Goal: Task Accomplishment & Management: Manage account settings

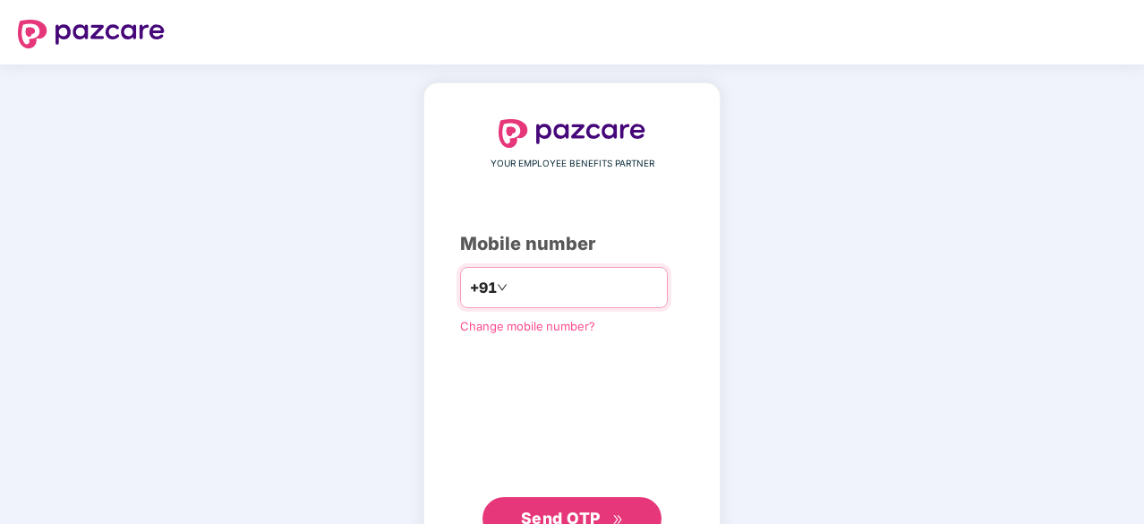
click at [525, 295] on input "number" at bounding box center [584, 287] width 147 height 29
type input "**********"
click at [560, 492] on span "Send OTP" at bounding box center [561, 516] width 80 height 19
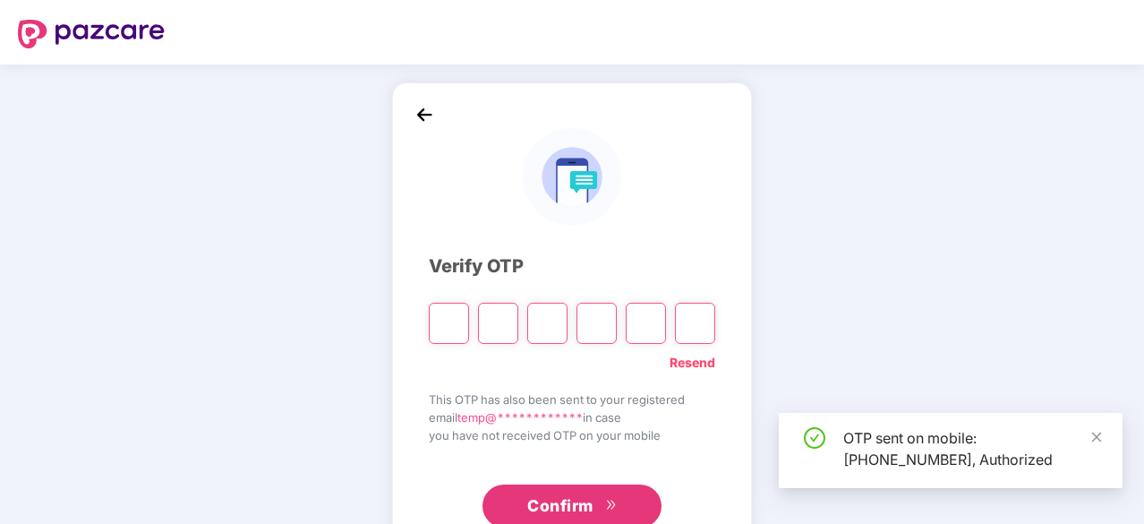
click at [455, 322] on input "Please enter verification code. Digit 1" at bounding box center [449, 323] width 40 height 41
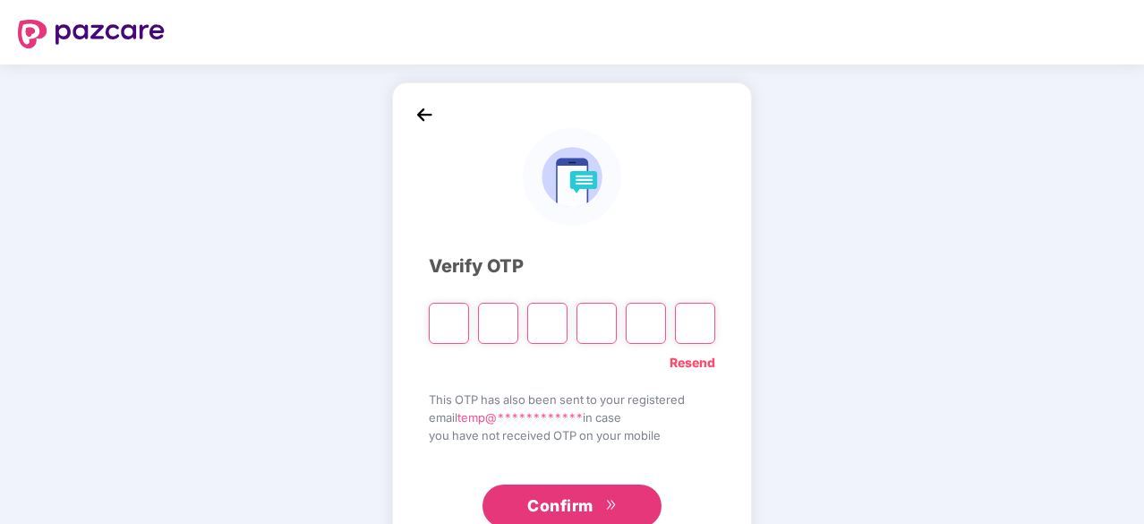
type input "*"
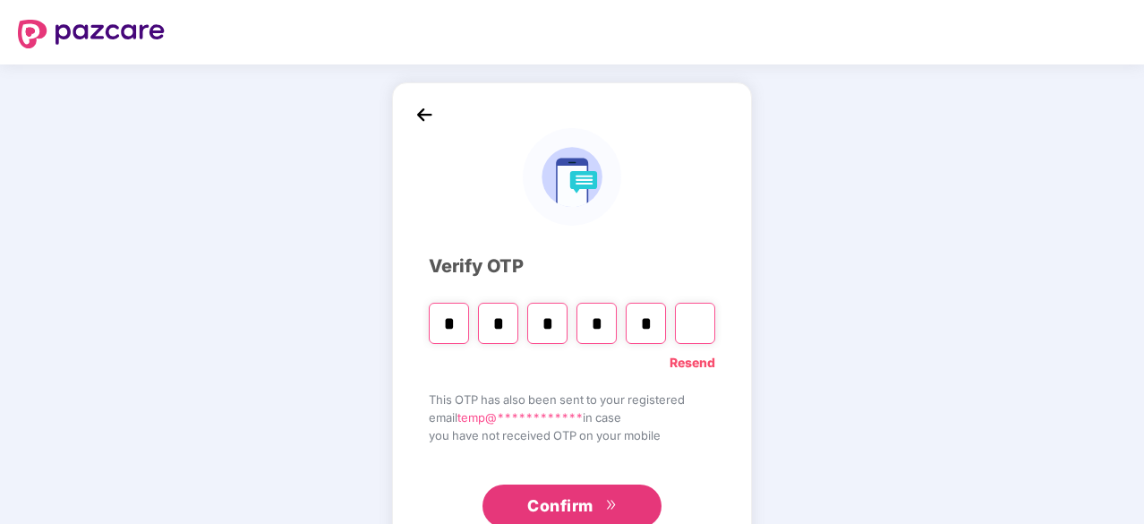
type input "*"
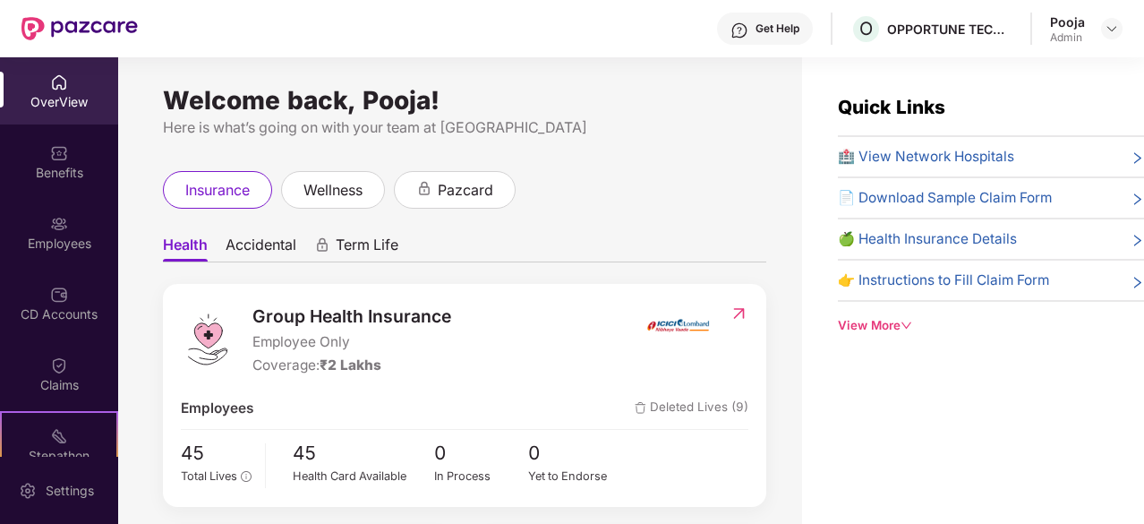
click at [278, 243] on span "Accidental" at bounding box center [261, 248] width 71 height 26
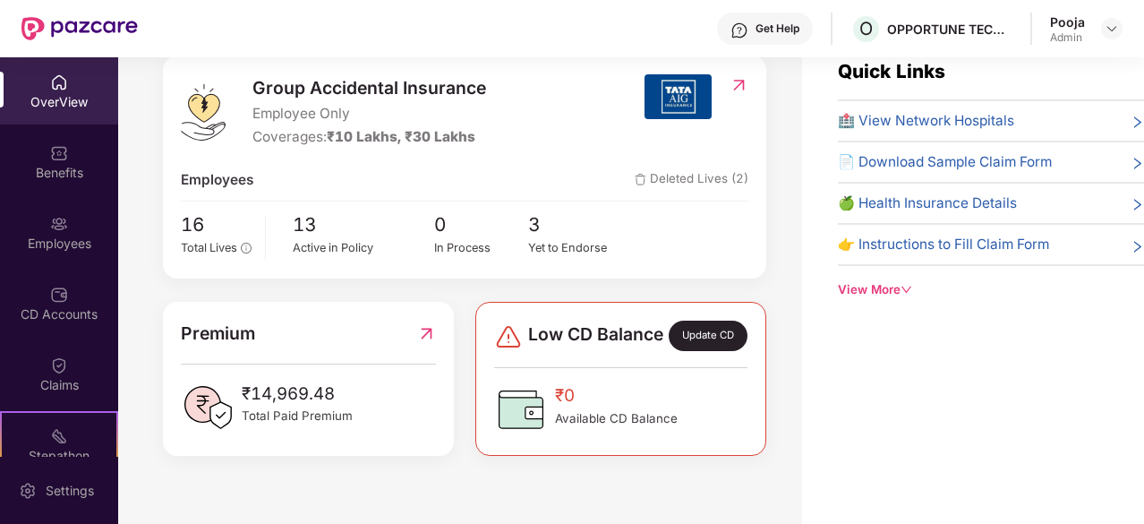
scroll to position [57, 0]
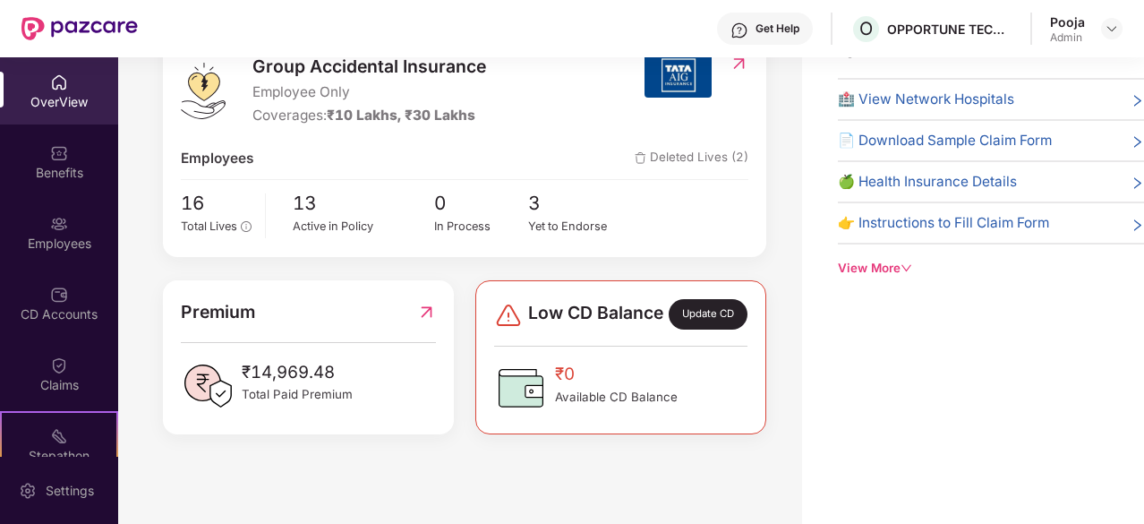
click at [661, 148] on span "Deleted Lives (2)" at bounding box center [692, 158] width 114 height 21
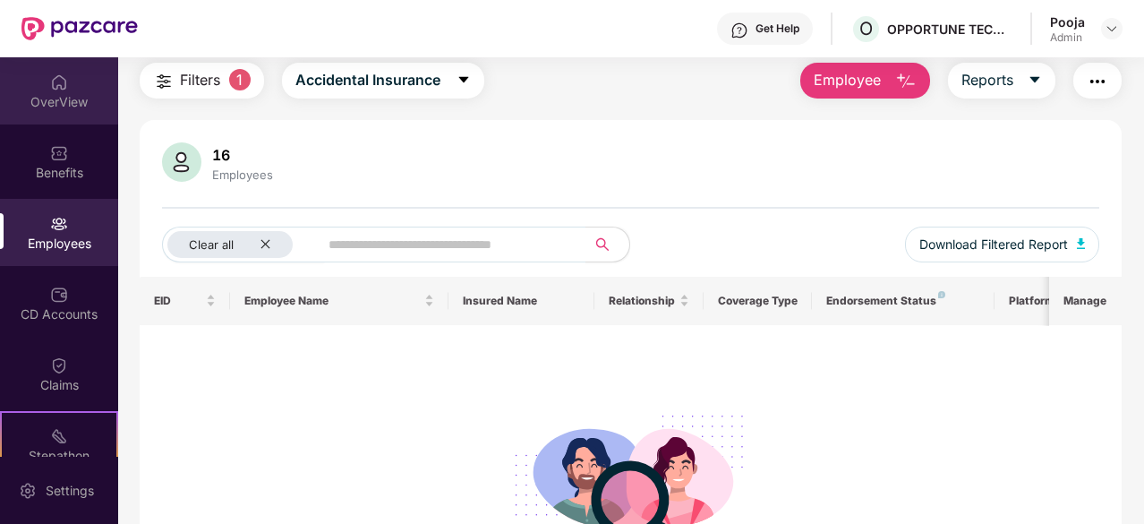
click at [79, 101] on div "OverView" at bounding box center [59, 102] width 118 height 18
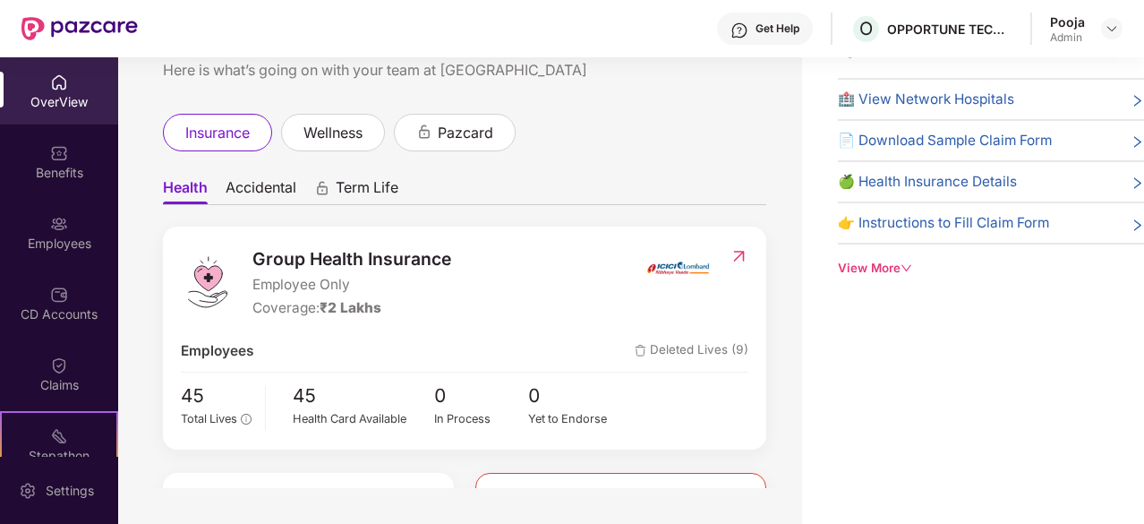
click at [261, 190] on span "Accidental" at bounding box center [261, 191] width 71 height 26
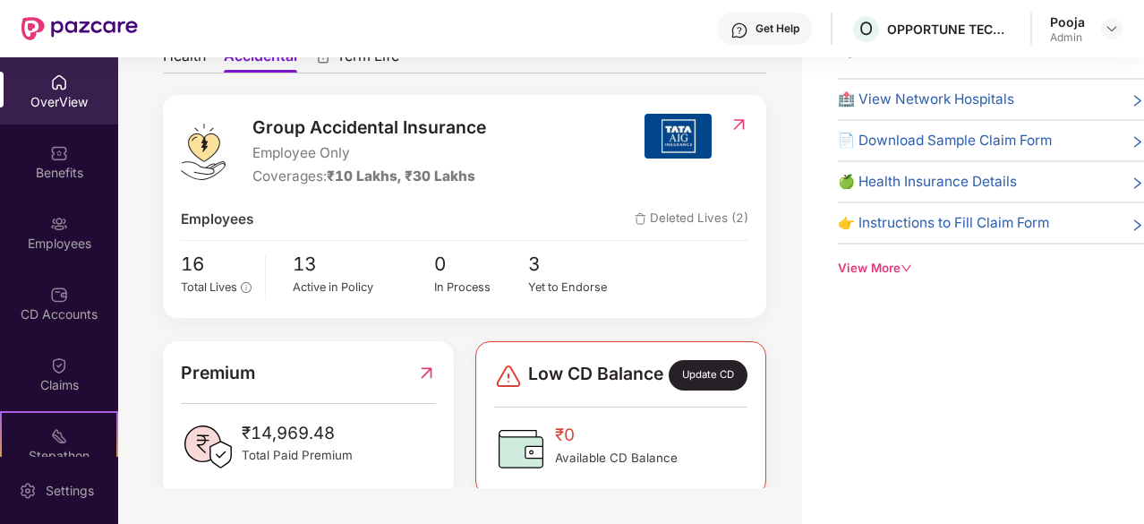
scroll to position [143, 0]
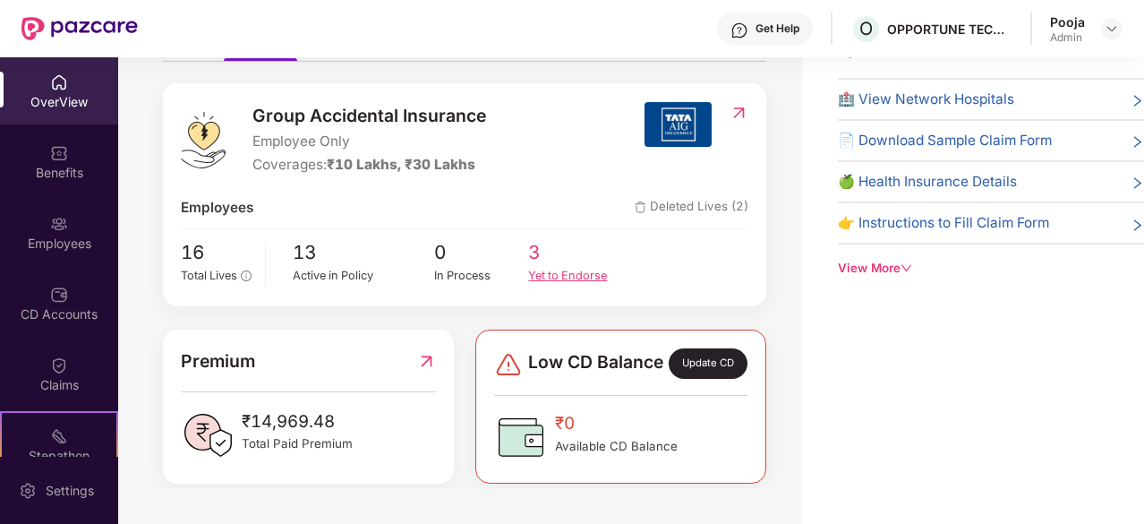
click at [573, 273] on div "Yet to Endorse" at bounding box center [575, 276] width 95 height 18
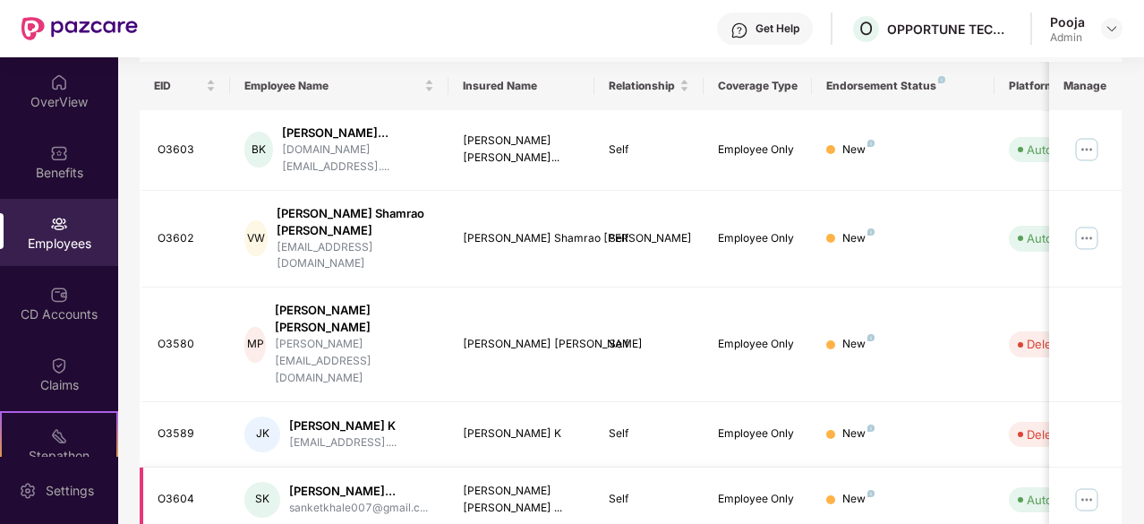
scroll to position [278, 0]
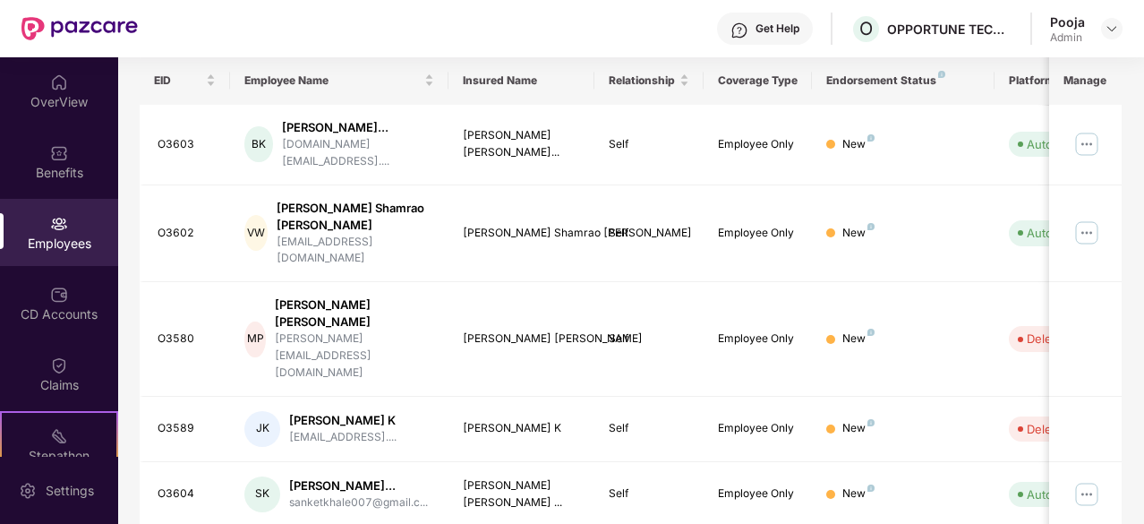
click at [1096, 80] on th "Manage" at bounding box center [1085, 80] width 73 height 48
click at [1086, 142] on img at bounding box center [1086, 144] width 29 height 29
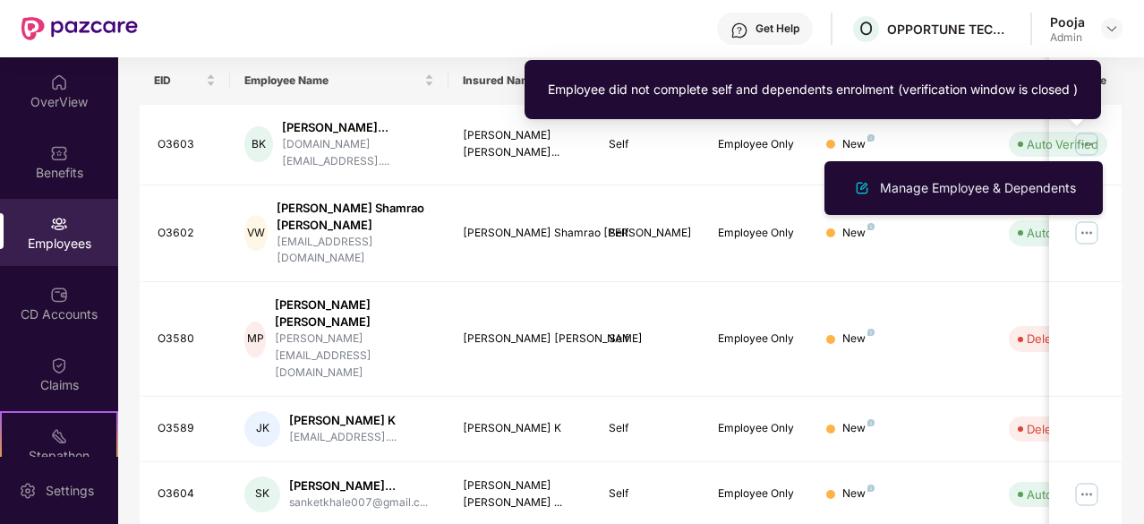
click at [978, 121] on div "Employee did not complete self and dependents enrolment (verification window is…" at bounding box center [813, 96] width 576 height 73
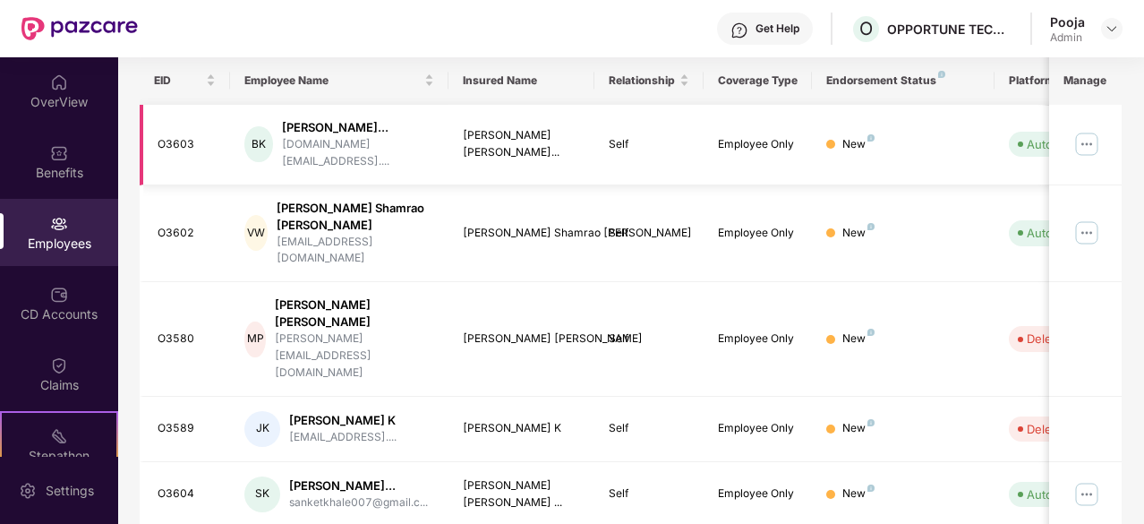
click at [832, 141] on div at bounding box center [830, 144] width 9 height 9
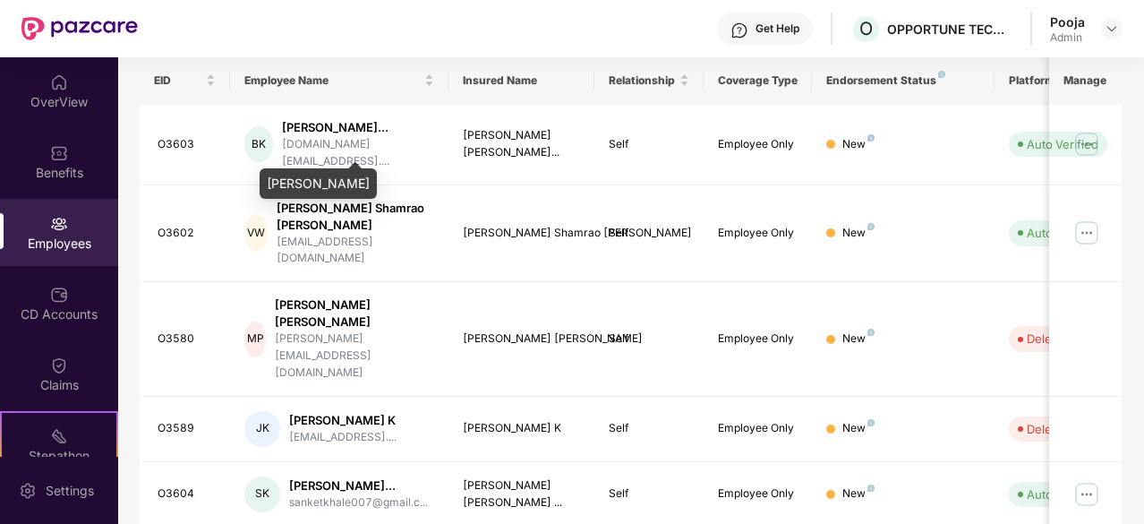
click at [322, 158] on div "[PERSON_NAME]" at bounding box center [318, 177] width 117 height 43
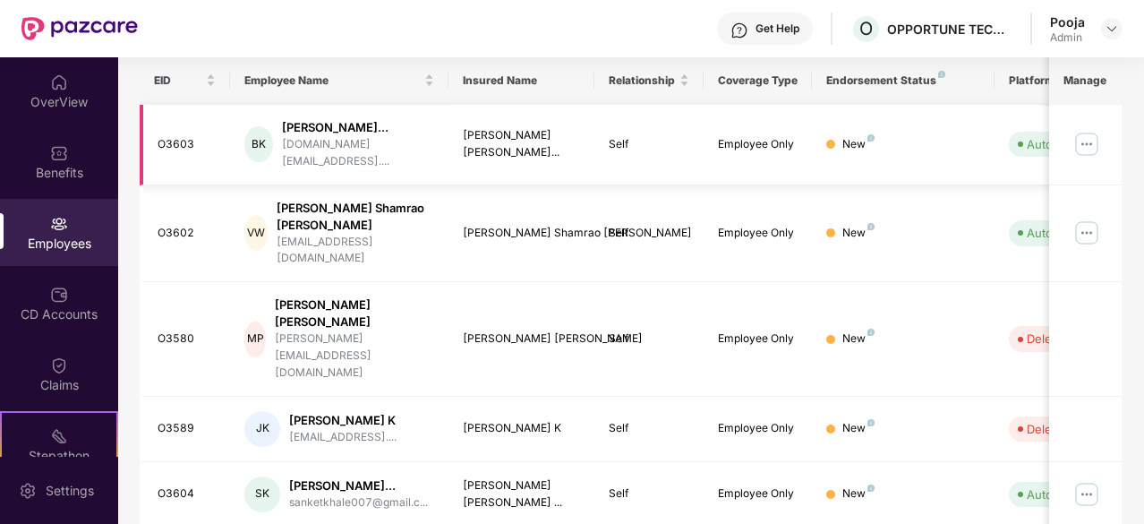
click at [272, 147] on div "BK" at bounding box center [258, 144] width 28 height 36
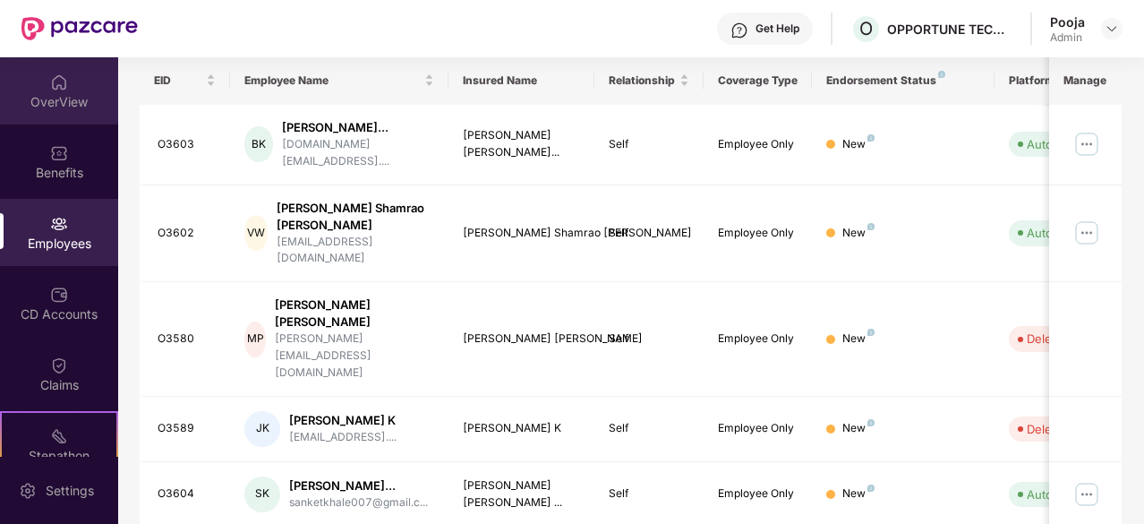
click at [67, 107] on div "OverView" at bounding box center [59, 102] width 118 height 18
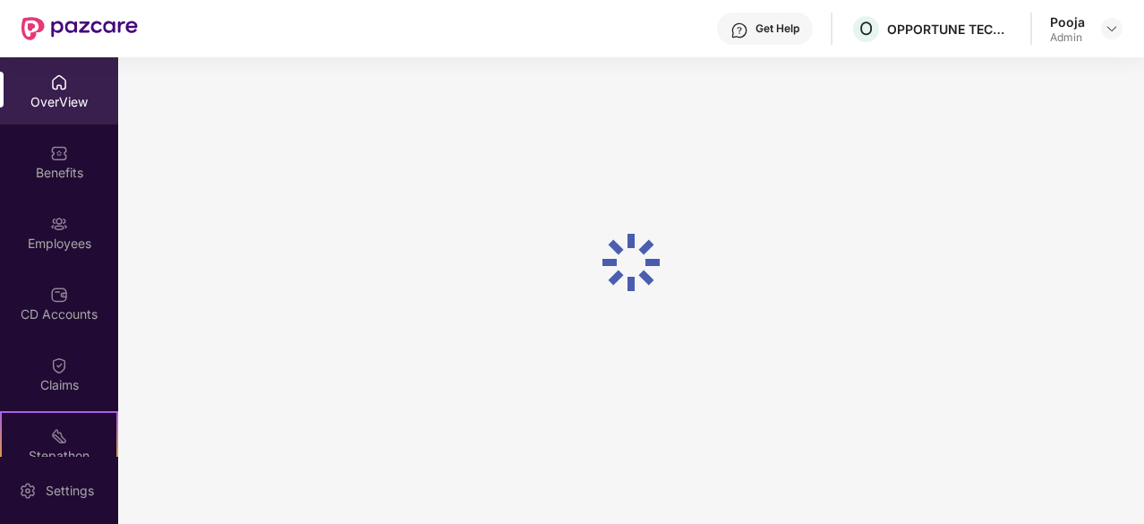
scroll to position [57, 0]
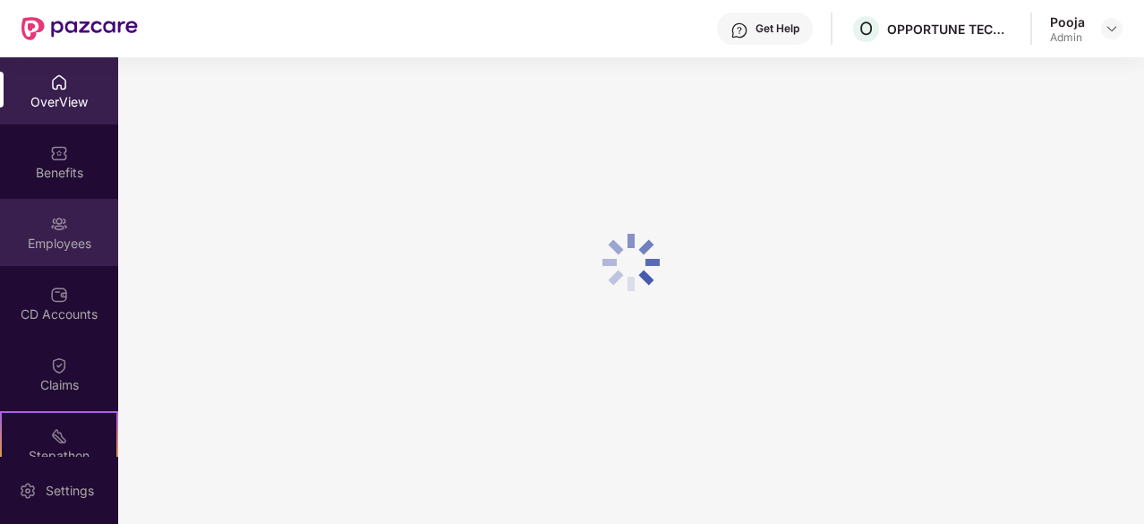
click at [75, 241] on div "Employees" at bounding box center [59, 244] width 118 height 18
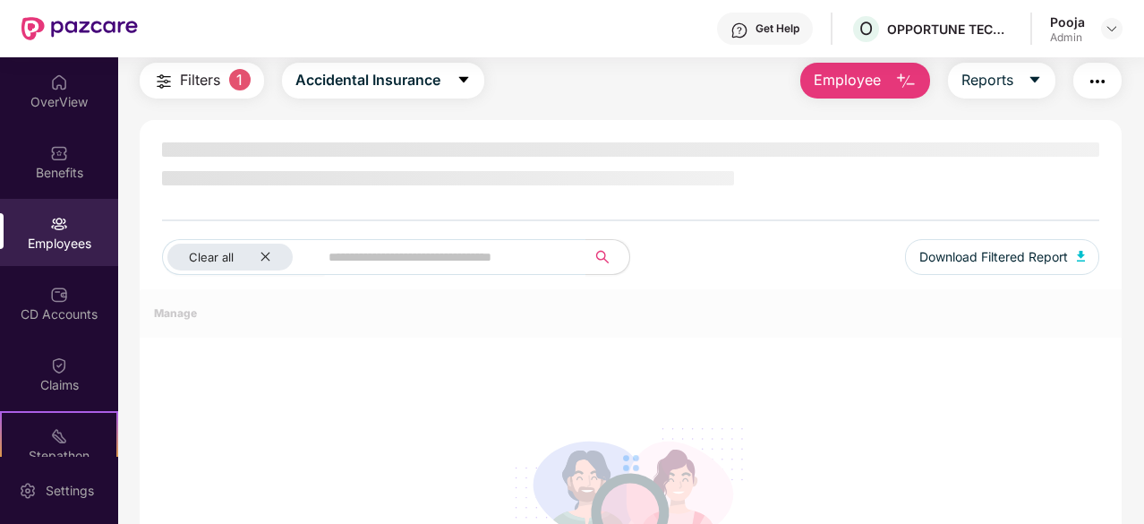
scroll to position [233, 0]
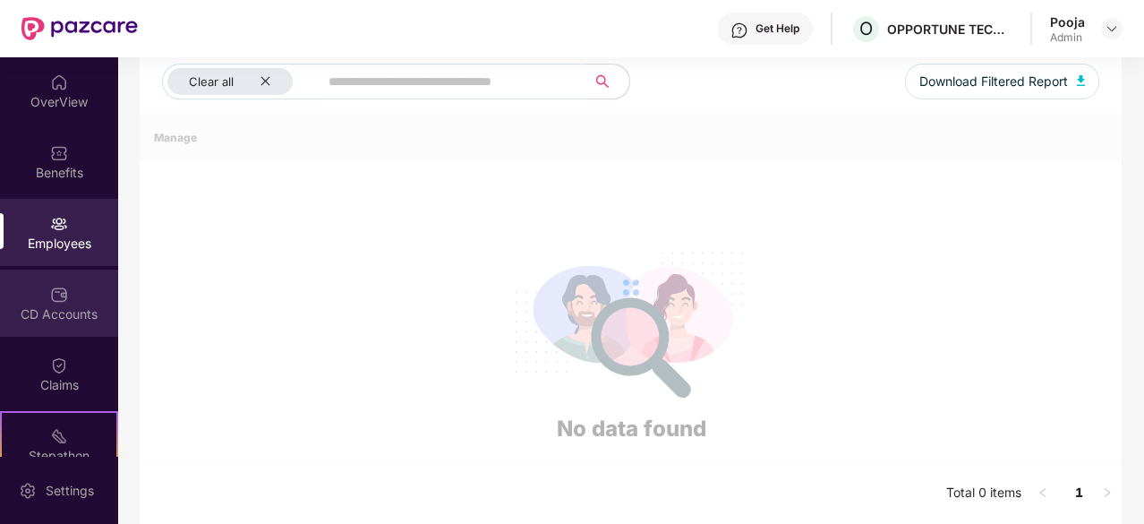
click at [38, 320] on div "CD Accounts" at bounding box center [59, 314] width 118 height 18
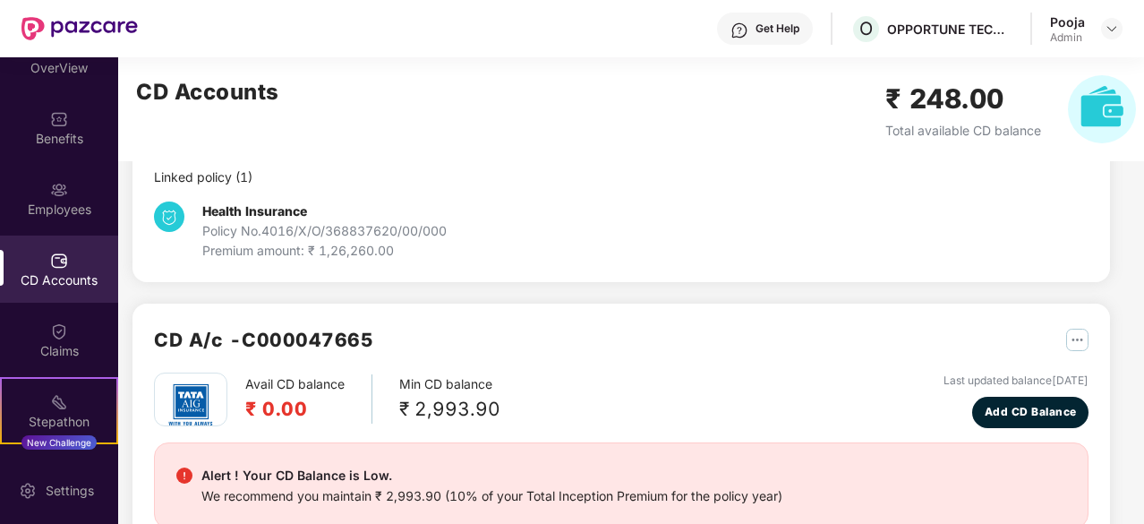
scroll to position [36, 0]
click at [576, 180] on div "Linked policy ( 1 )" at bounding box center [621, 177] width 935 height 20
click at [321, 227] on div "Policy No. 4016/X/O/368837620/00/000" at bounding box center [324, 231] width 244 height 20
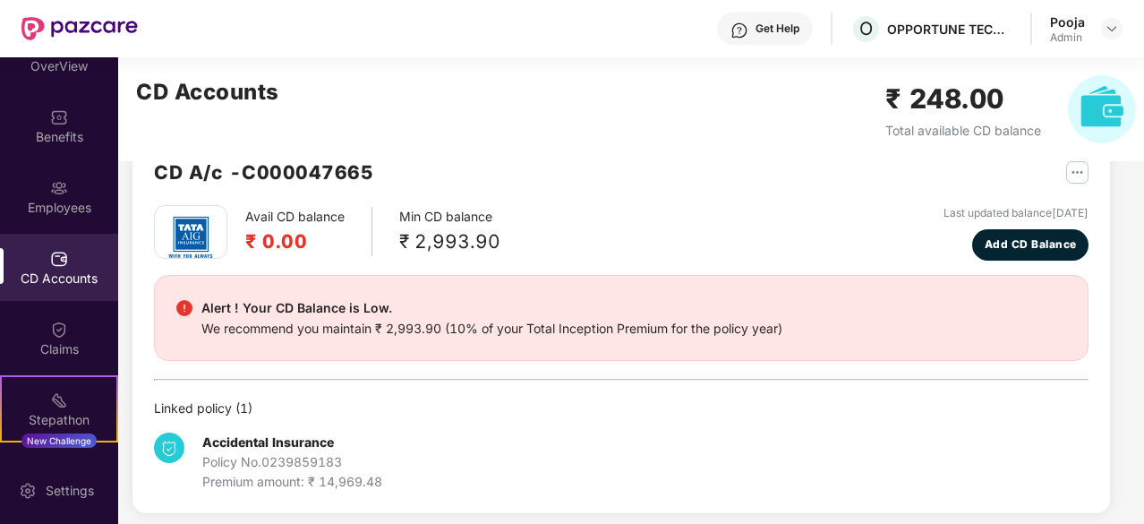
scroll to position [453, 0]
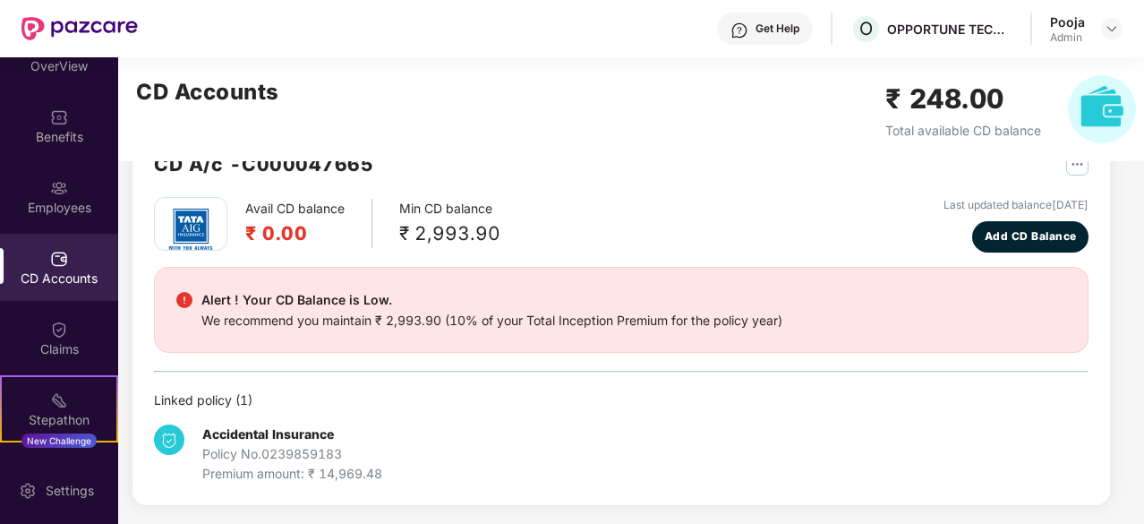
click at [235, 454] on div "Policy No. 0239859183" at bounding box center [292, 454] width 180 height 20
click at [498, 228] on div "Avail CD balance ₹ 0.00 Min CD balance ₹ 2,993.90 Last updated balance [DATE] A…" at bounding box center [621, 225] width 935 height 56
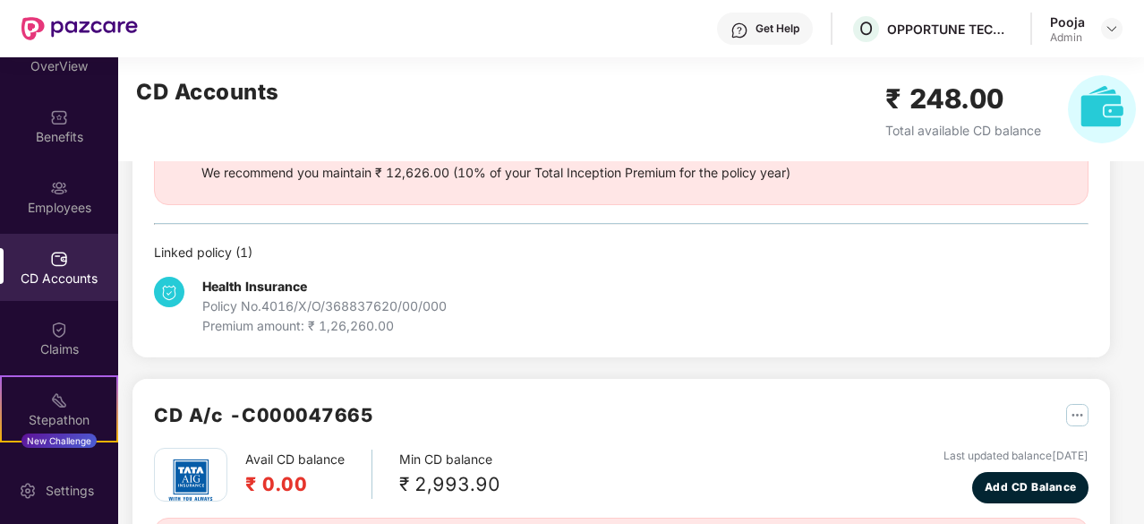
scroll to position [167, 0]
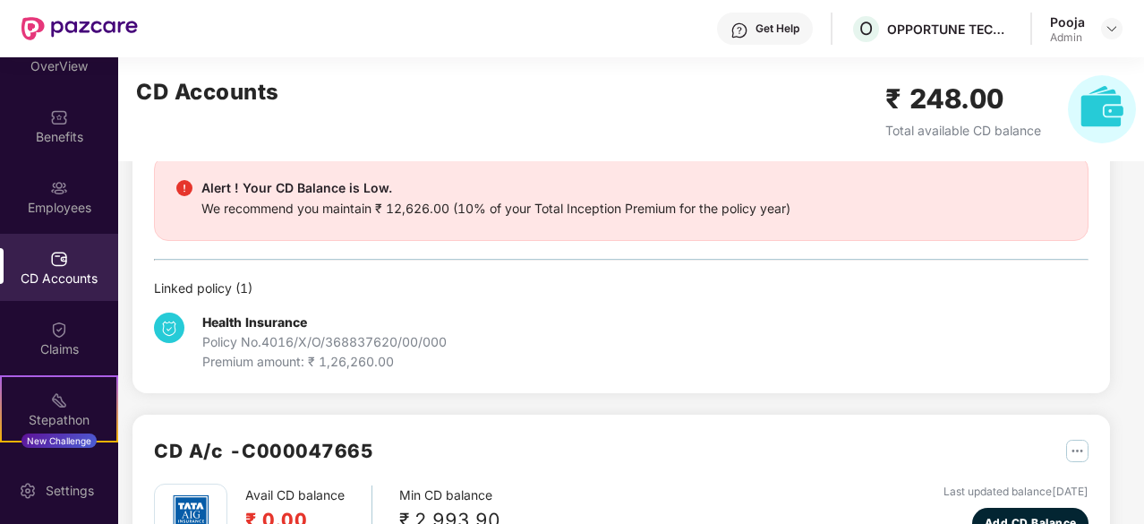
click at [1111, 111] on img at bounding box center [1102, 109] width 68 height 68
click at [64, 59] on div "OverView" at bounding box center [59, 66] width 118 height 18
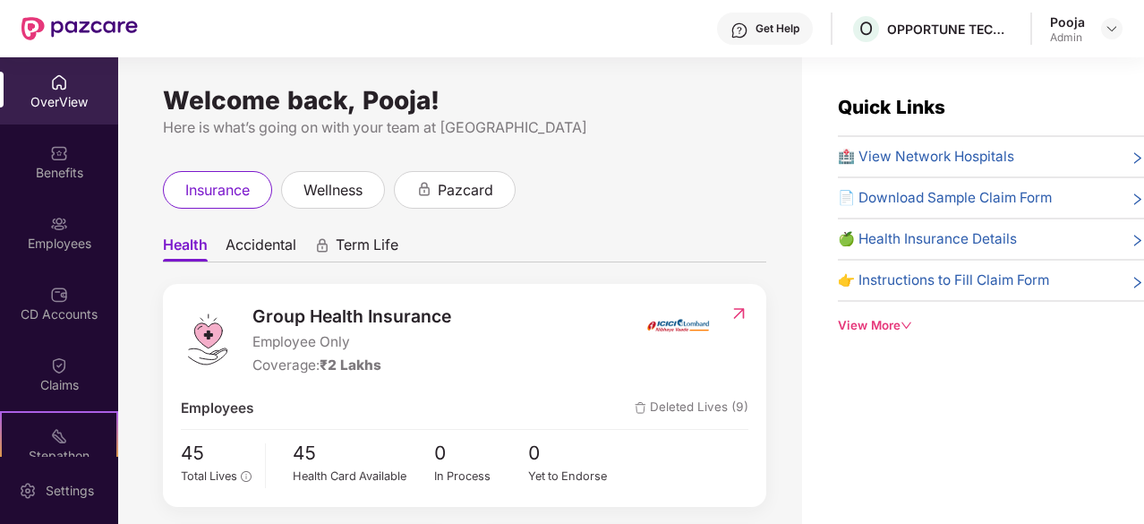
scroll to position [36, 0]
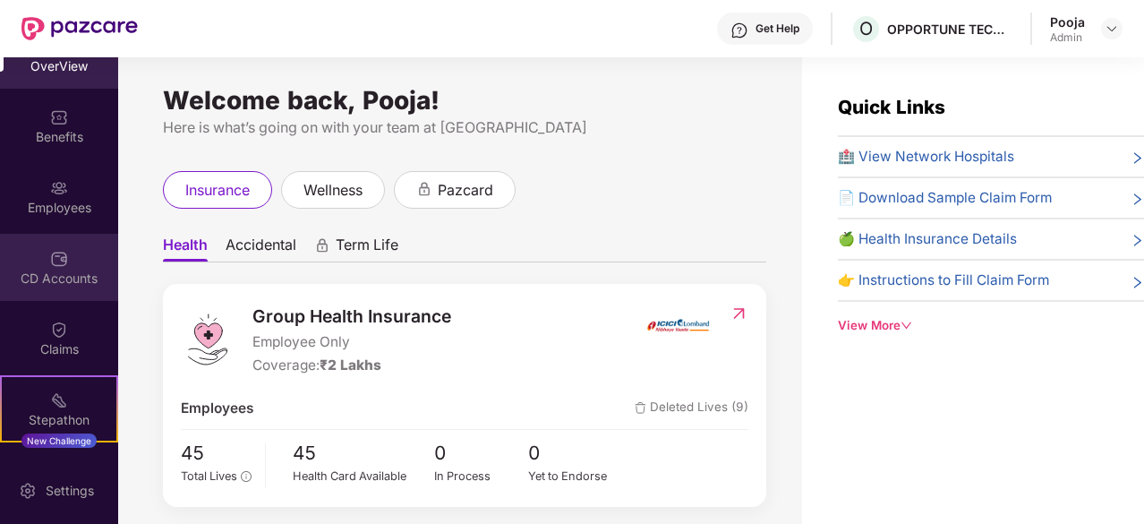
click at [44, 267] on div "CD Accounts" at bounding box center [59, 267] width 118 height 67
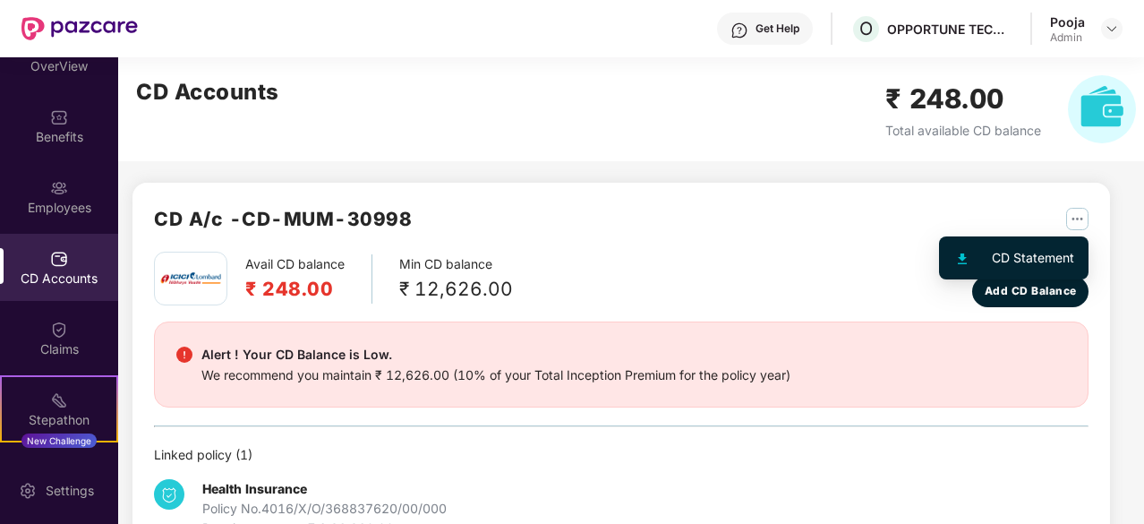
click at [1072, 218] on img "button" at bounding box center [1077, 219] width 22 height 22
click at [1028, 245] on li "CD Statement" at bounding box center [1014, 258] width 142 height 36
click at [1072, 214] on img "button" at bounding box center [1077, 219] width 22 height 22
click at [961, 262] on img at bounding box center [962, 258] width 9 height 11
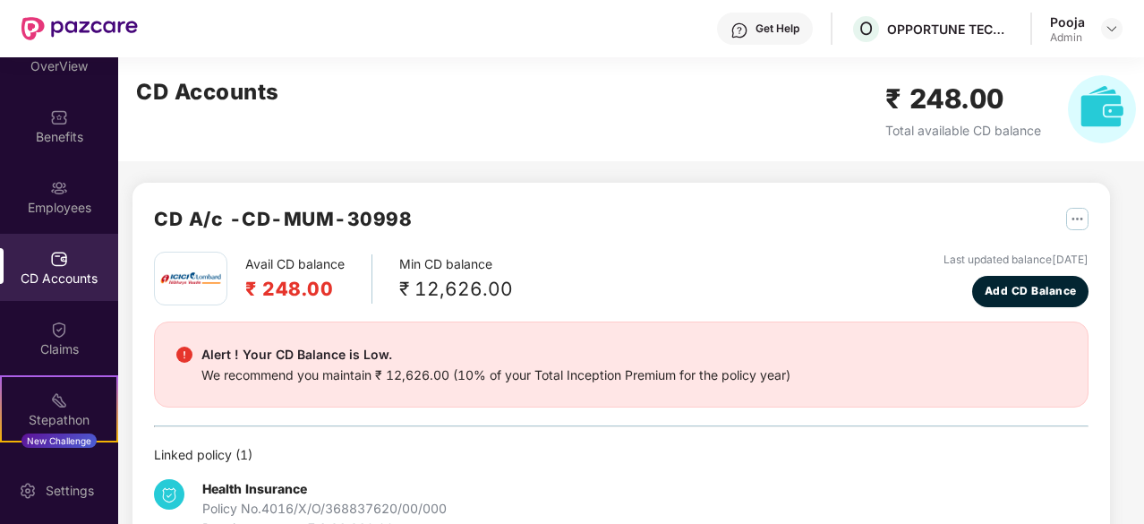
click at [656, 303] on div "Avail CD balance ₹ 248.00 Min CD balance ₹ 12,626.00 Last updated balance [DATE…" at bounding box center [621, 280] width 935 height 56
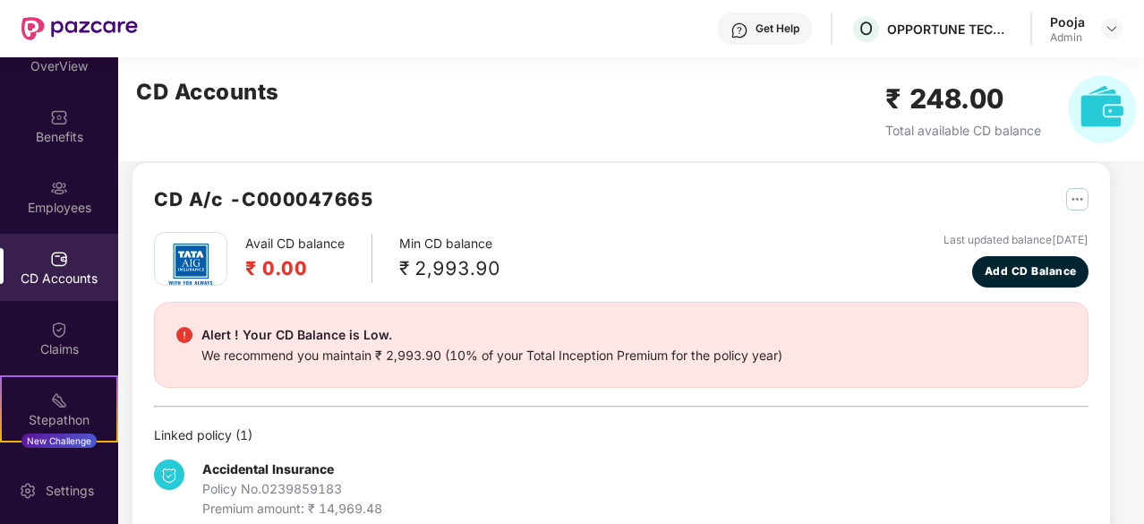
scroll to position [417, 0]
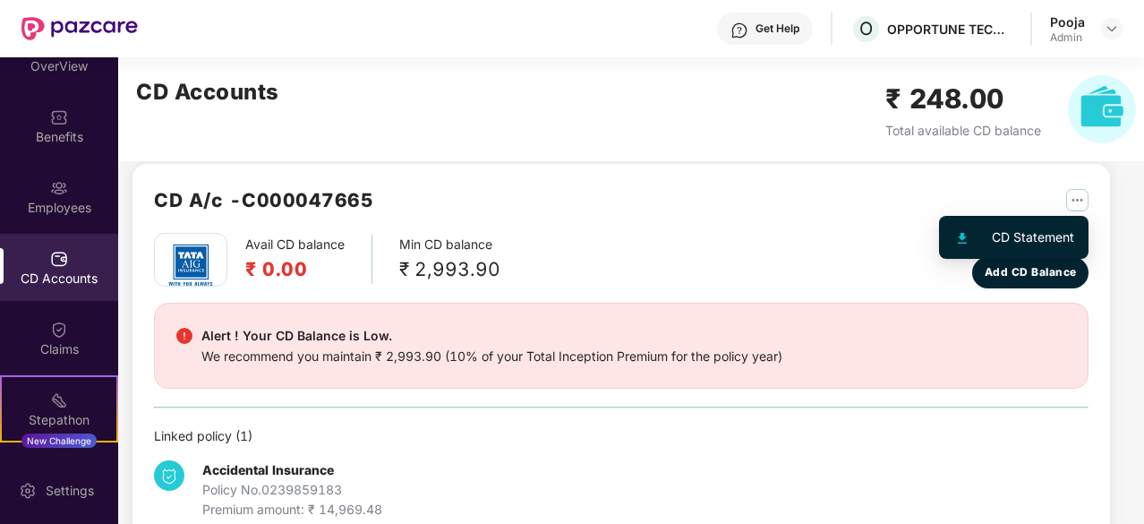
click at [1072, 211] on button "button" at bounding box center [1071, 199] width 36 height 29
click at [996, 239] on div "CD Statement" at bounding box center [1033, 237] width 82 height 20
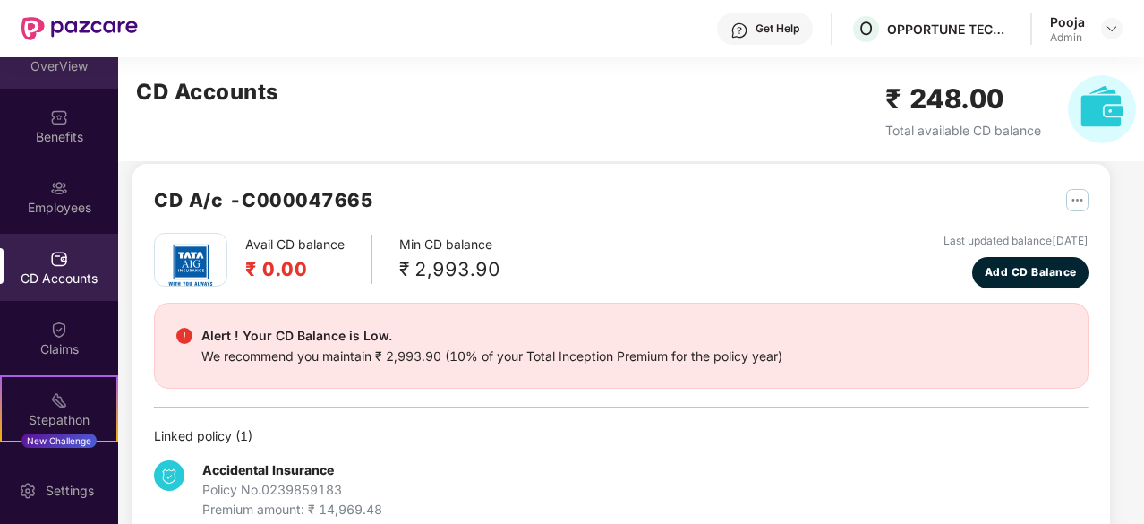
click at [111, 71] on div "OverView" at bounding box center [59, 66] width 118 height 18
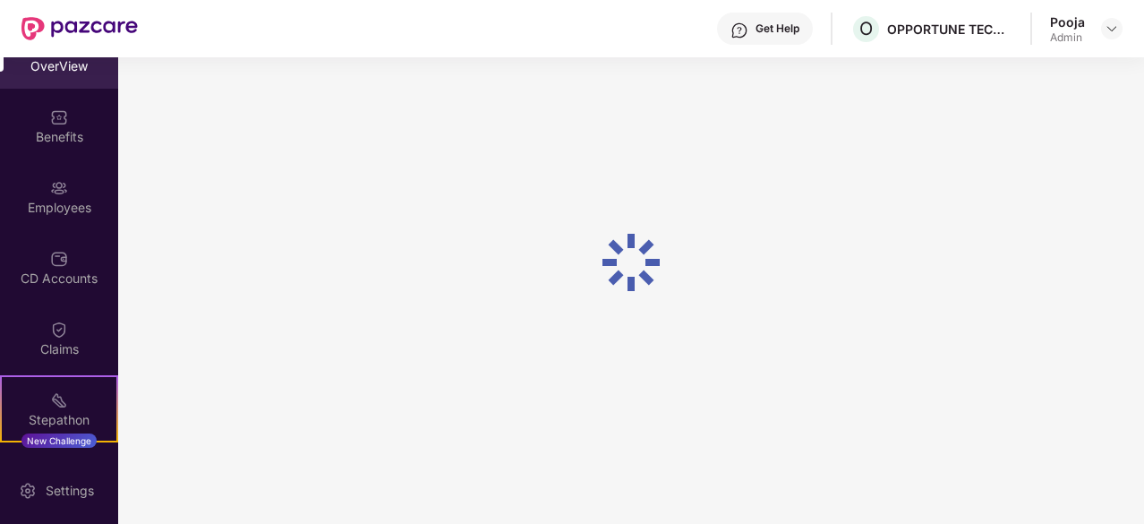
scroll to position [57, 0]
click at [111, 71] on div "OverView" at bounding box center [59, 66] width 118 height 18
